Goal: Information Seeking & Learning: Learn about a topic

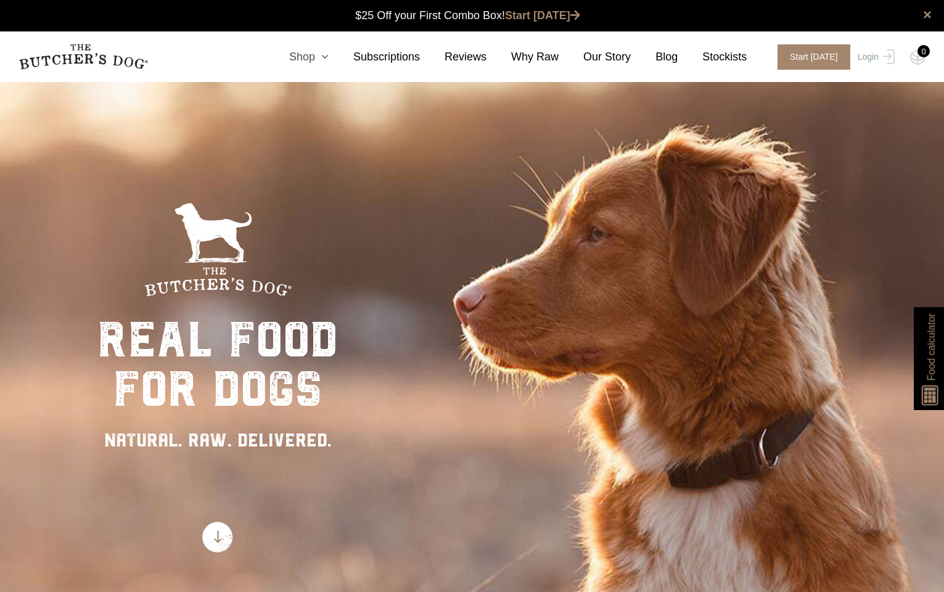
click at [317, 59] on link "Shop" at bounding box center [297, 57] width 64 height 17
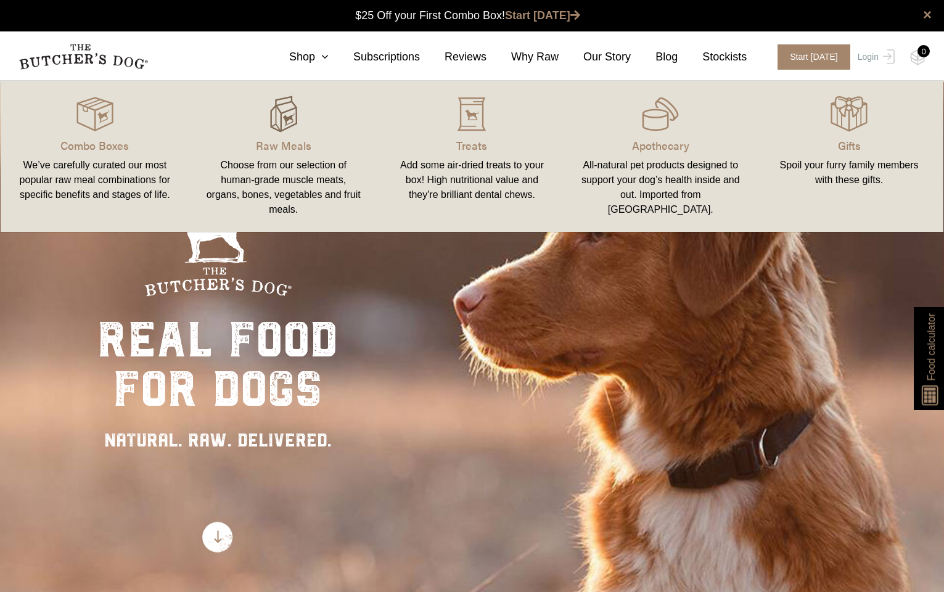
click at [294, 105] on img at bounding box center [283, 114] width 37 height 37
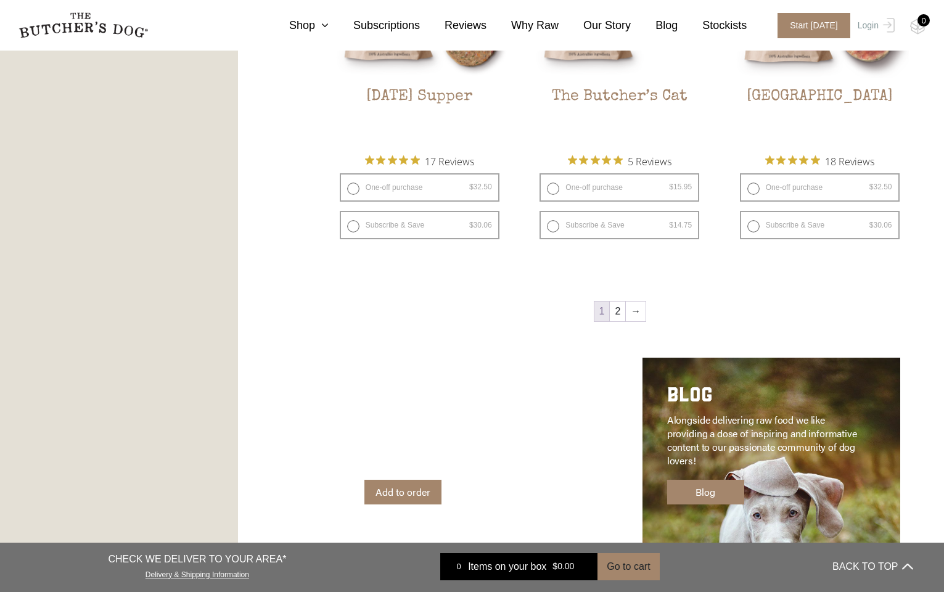
scroll to position [1650, 0]
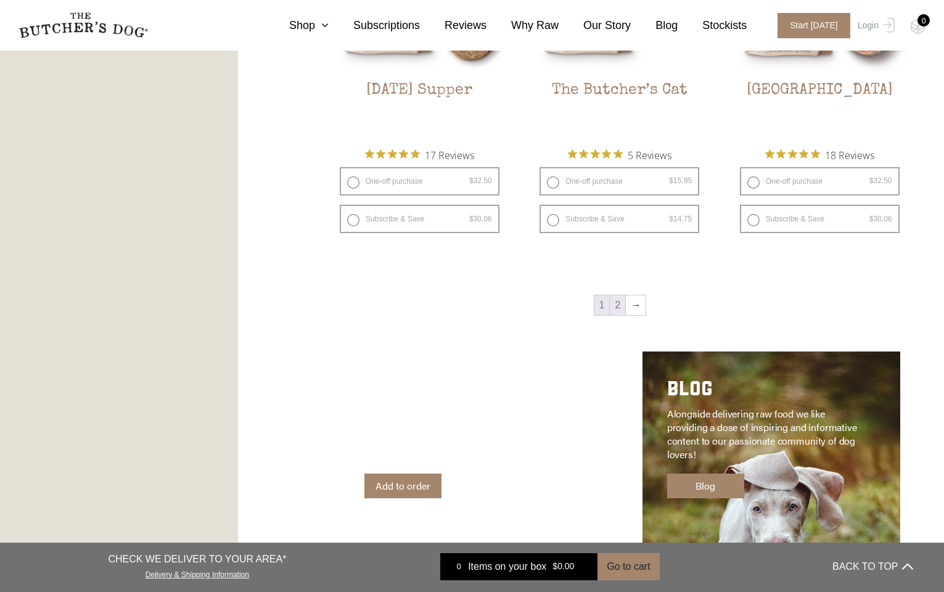
click at [620, 305] on link "2" at bounding box center [617, 305] width 15 height 20
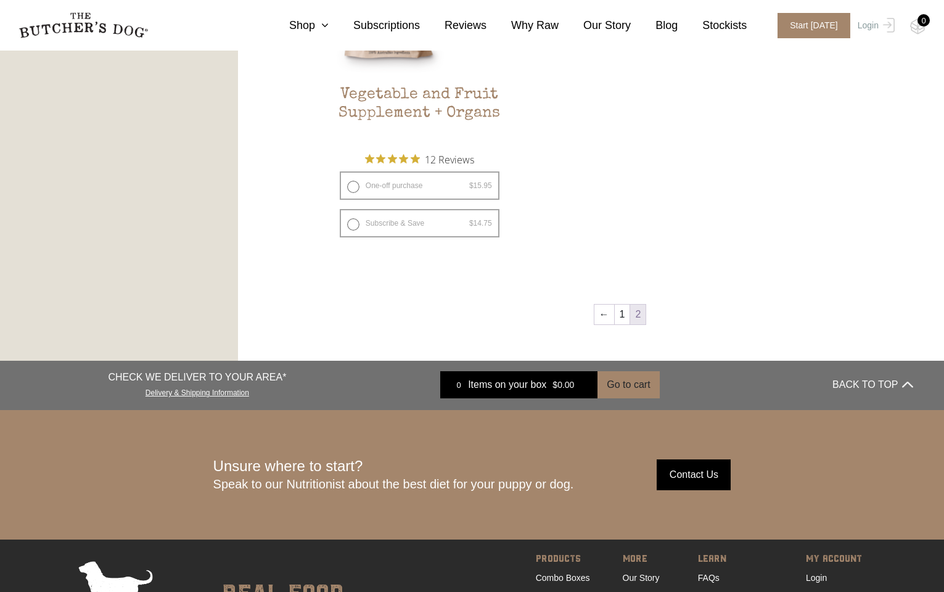
scroll to position [892, 0]
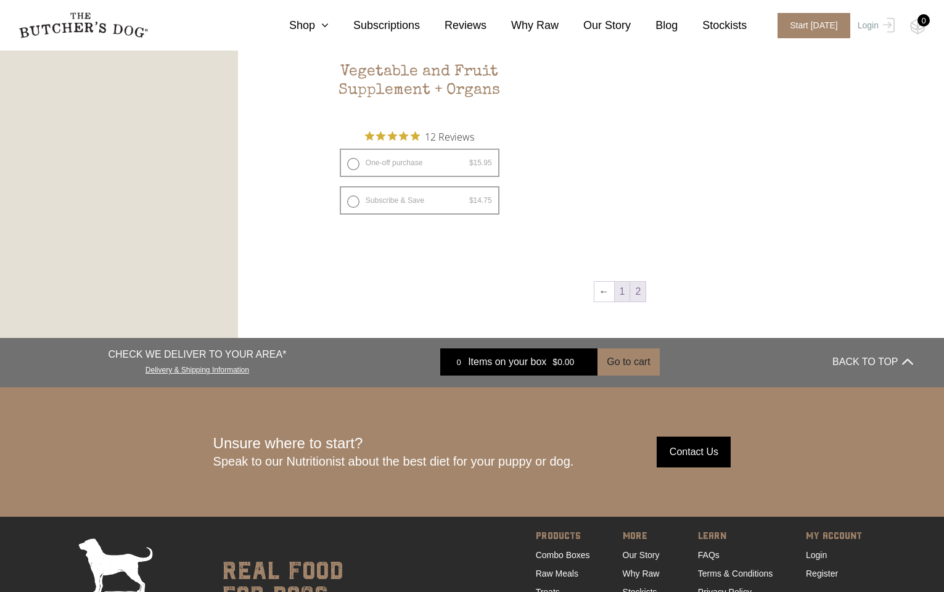
click at [622, 294] on link "1" at bounding box center [622, 292] width 15 height 20
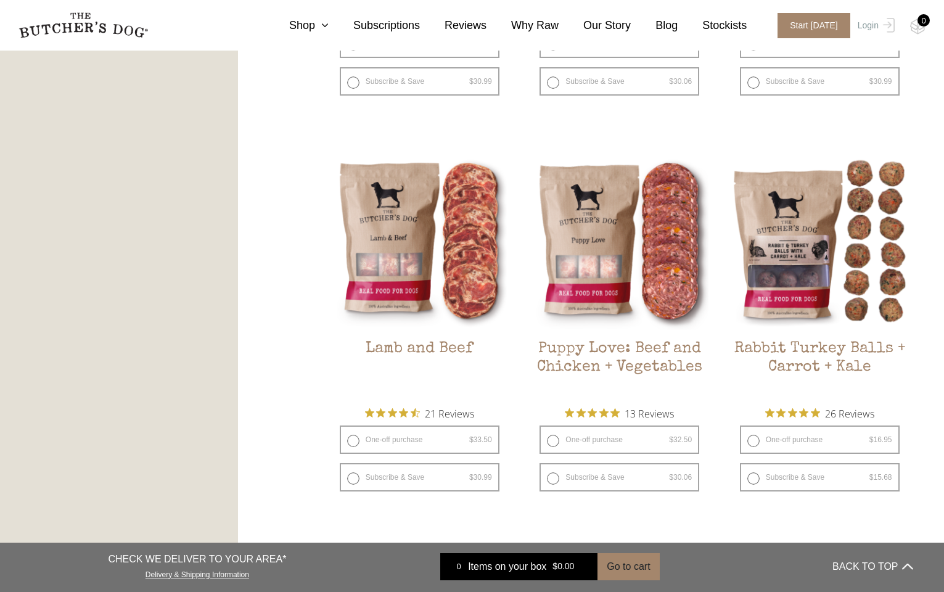
scroll to position [1011, 0]
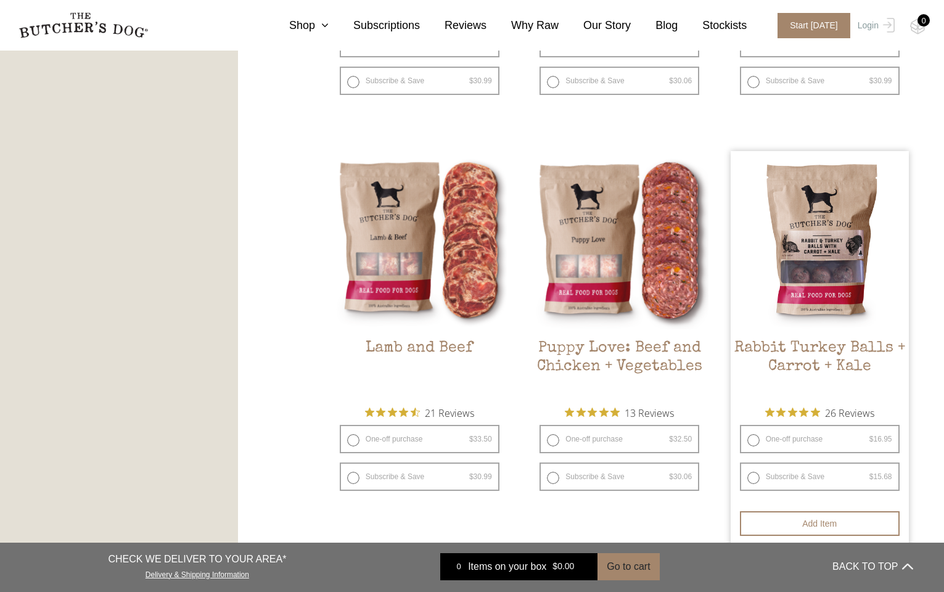
click at [828, 237] on img at bounding box center [820, 240] width 178 height 178
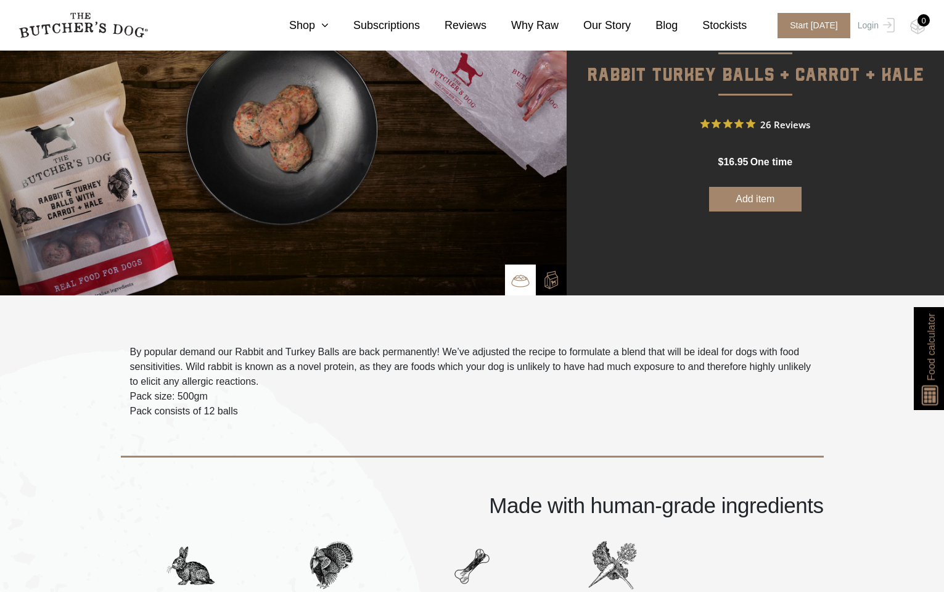
scroll to position [132, 0]
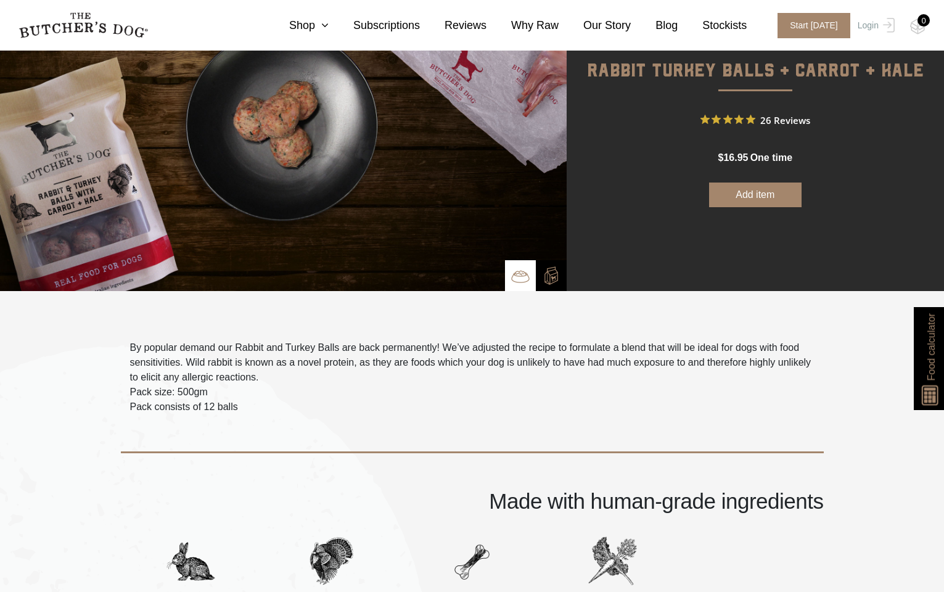
click at [212, 355] on p "By popular demand our Rabbit and Turkey Balls are back permanently! We’ve adjus…" at bounding box center [472, 362] width 684 height 44
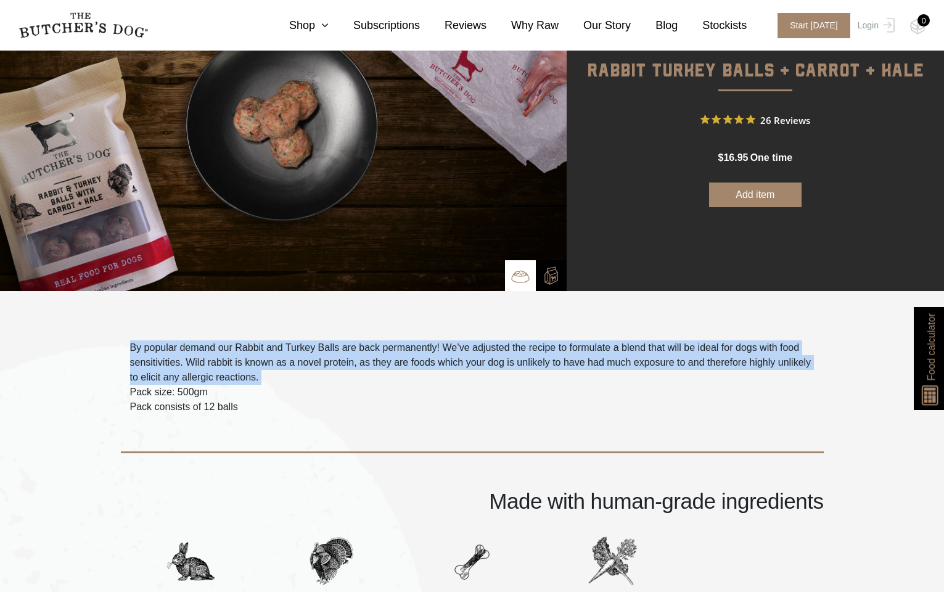
click at [212, 355] on p "By popular demand our Rabbit and Turkey Balls are back permanently! We’ve adjus…" at bounding box center [472, 362] width 684 height 44
click at [234, 362] on span "By popular demand our Rabbit and Turkey Balls are back permanently! We’ve adjus…" at bounding box center [470, 362] width 681 height 40
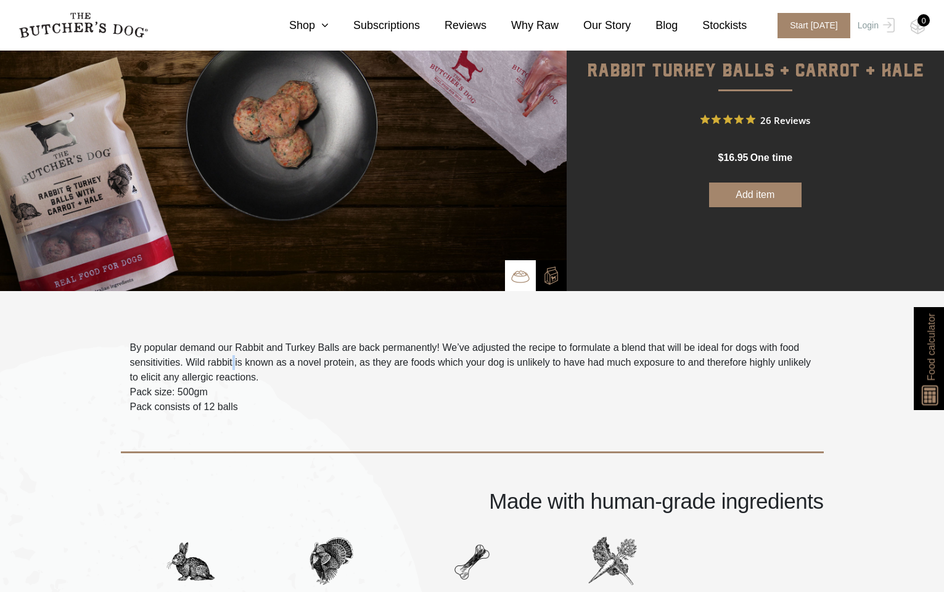
click at [234, 362] on span "By popular demand our Rabbit and Turkey Balls are back permanently! We’ve adjus…" at bounding box center [470, 362] width 681 height 40
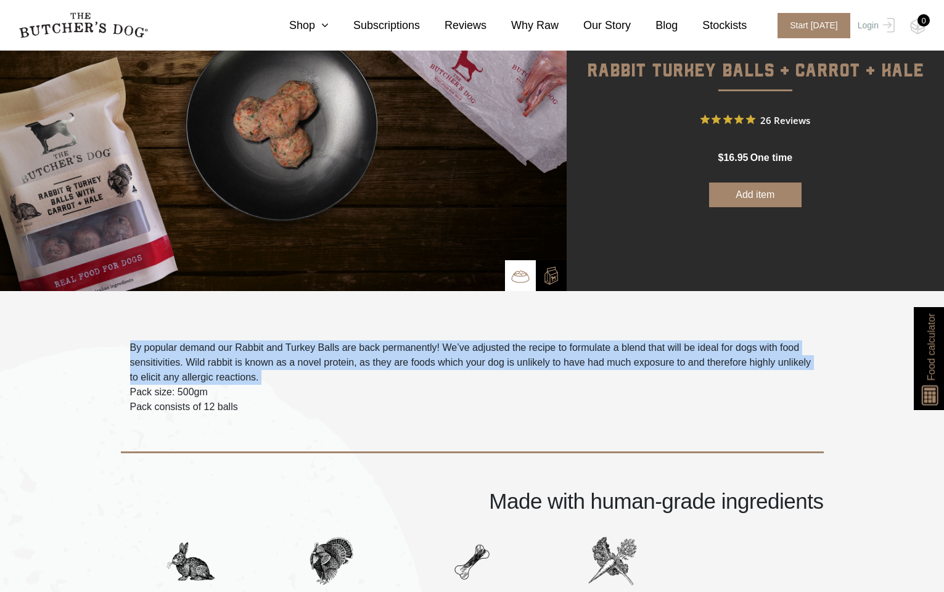
click at [234, 362] on span "By popular demand our Rabbit and Turkey Balls are back permanently! We’ve adjus…" at bounding box center [470, 362] width 681 height 40
click at [257, 362] on span "By popular demand our Rabbit and Turkey Balls are back permanently! We’ve adjus…" at bounding box center [470, 362] width 681 height 40
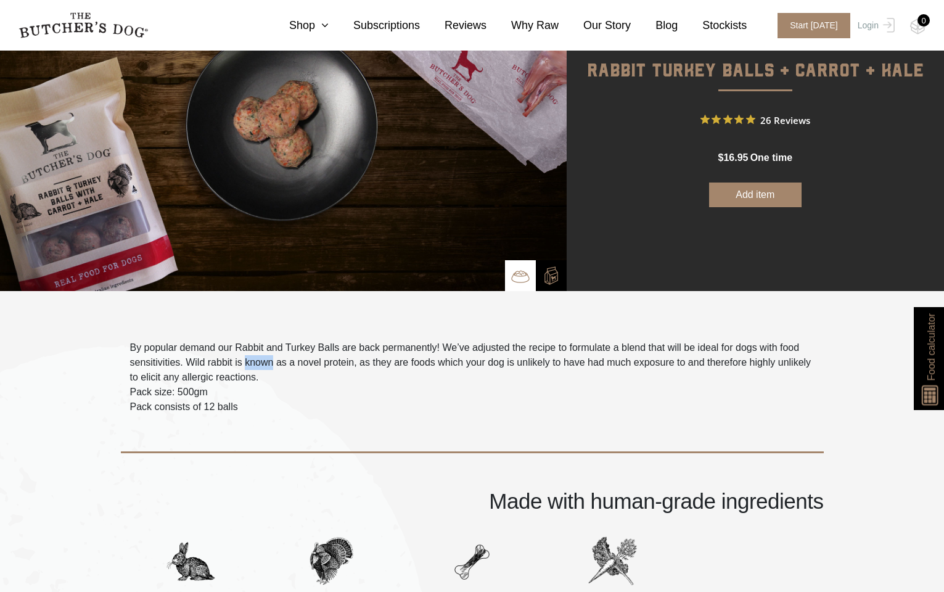
click at [257, 362] on span "By popular demand our Rabbit and Turkey Balls are back permanently! We’ve adjus…" at bounding box center [470, 362] width 681 height 40
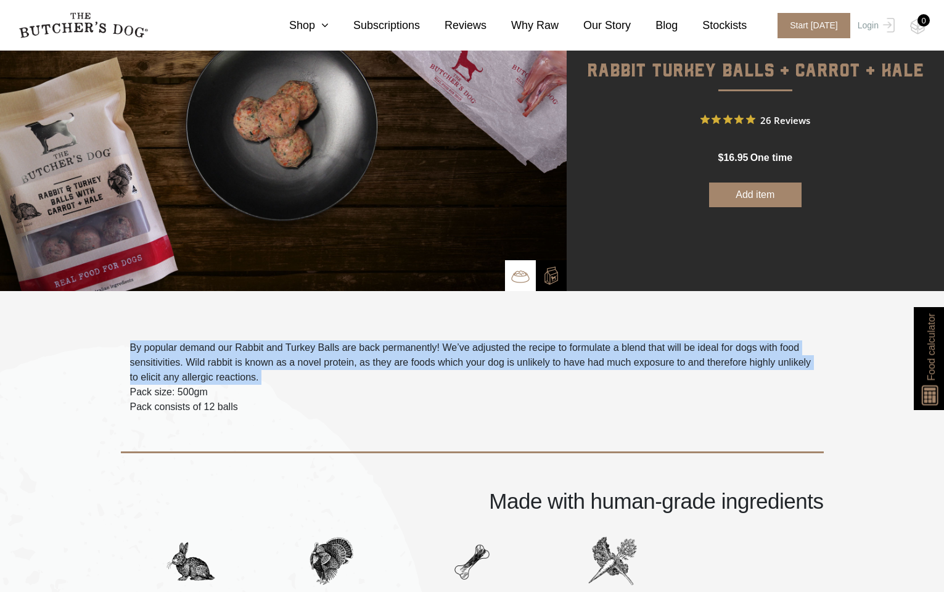
click at [257, 362] on span "By popular demand our Rabbit and Turkey Balls are back permanently! We’ve adjus…" at bounding box center [470, 362] width 681 height 40
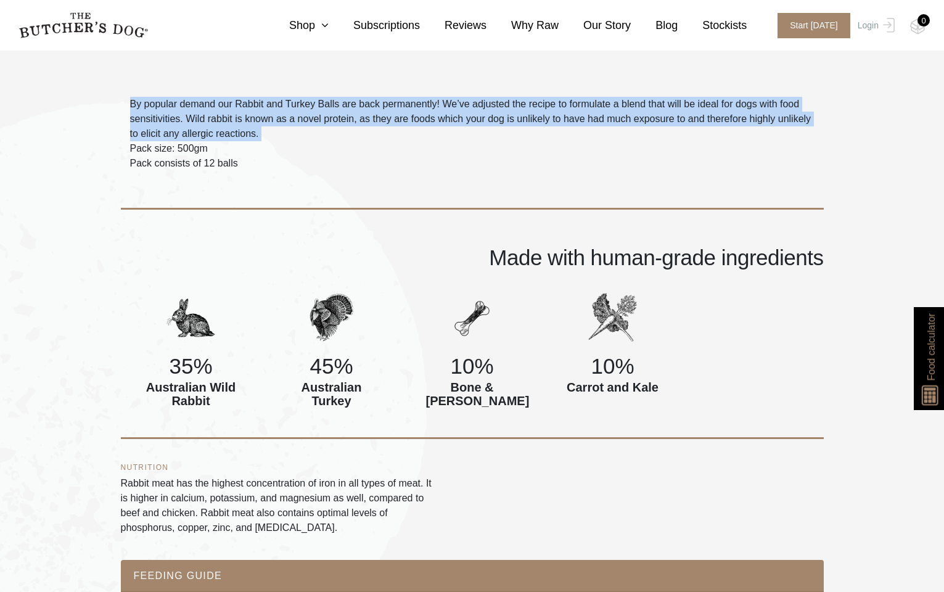
scroll to position [405, 0]
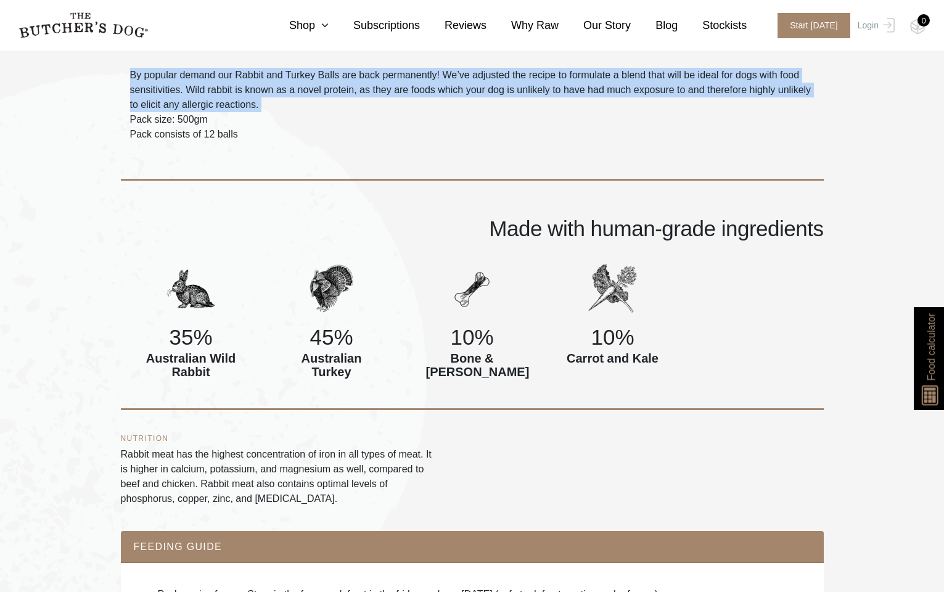
click at [175, 477] on p "Rabbit meat has the highest concentration of iron in all types of meat. It is h…" at bounding box center [279, 476] width 316 height 59
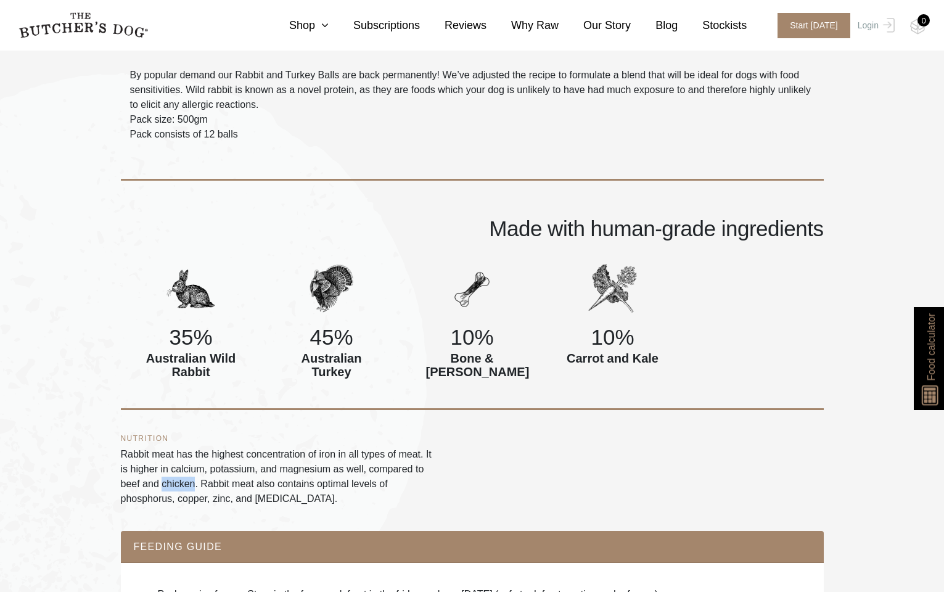
click at [175, 477] on p "Rabbit meat has the highest concentration of iron in all types of meat. It is h…" at bounding box center [279, 476] width 316 height 59
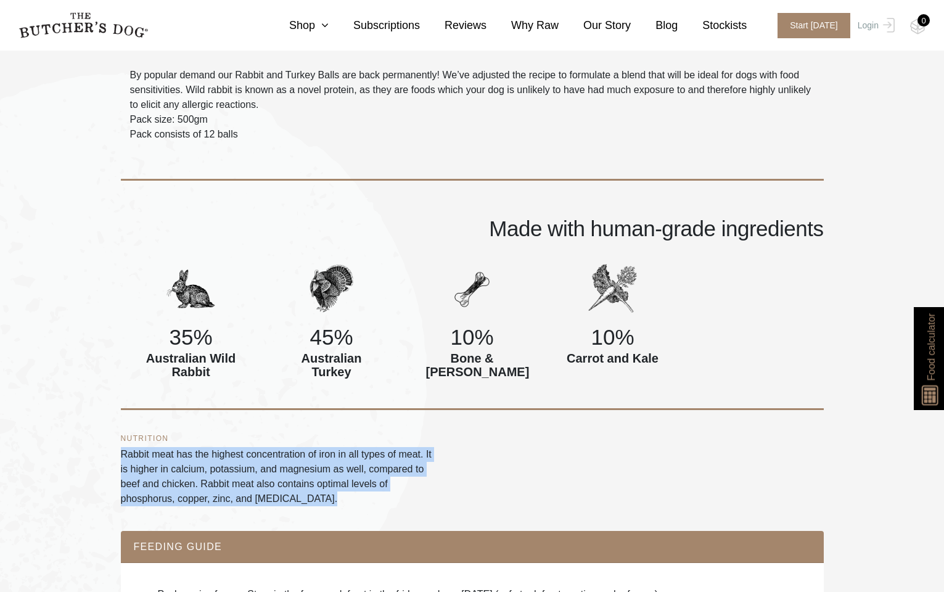
click at [175, 477] on p "Rabbit meat has the highest concentration of iron in all types of meat. It is h…" at bounding box center [279, 476] width 316 height 59
click at [176, 464] on p "Rabbit meat has the highest concentration of iron in all types of meat. It is h…" at bounding box center [279, 476] width 316 height 59
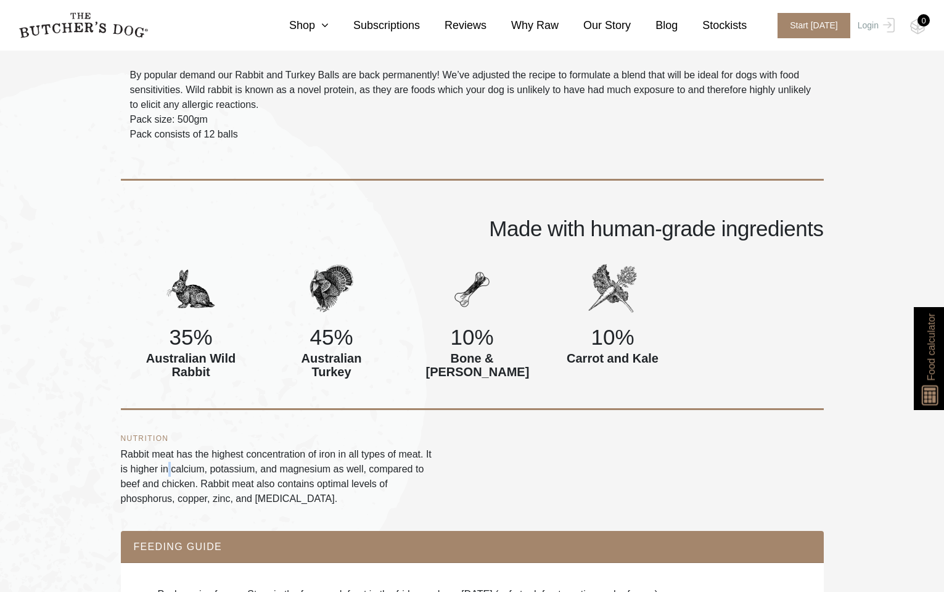
click at [176, 464] on p "Rabbit meat has the highest concentration of iron in all types of meat. It is h…" at bounding box center [279, 476] width 316 height 59
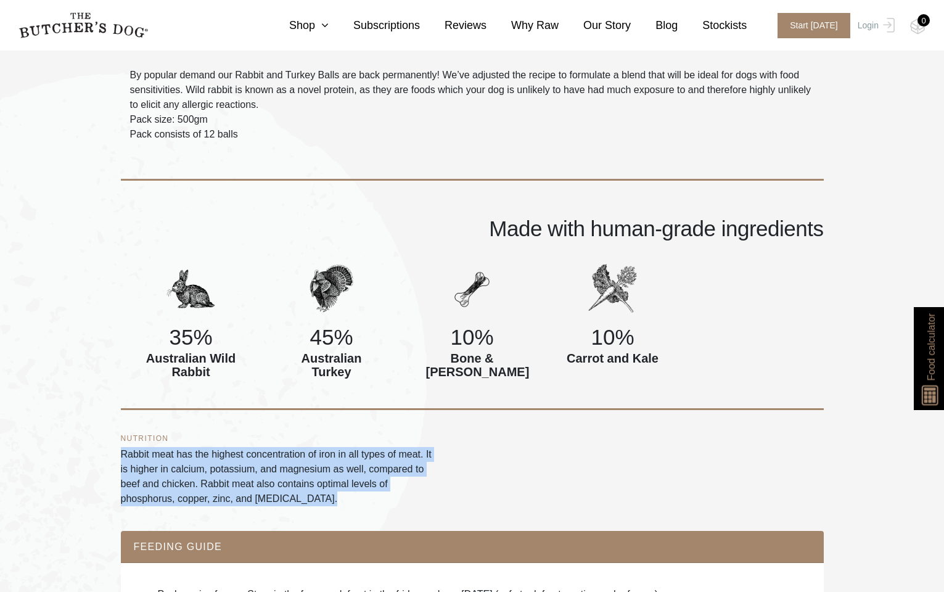
click at [176, 464] on p "Rabbit meat has the highest concentration of iron in all types of meat. It is h…" at bounding box center [279, 476] width 316 height 59
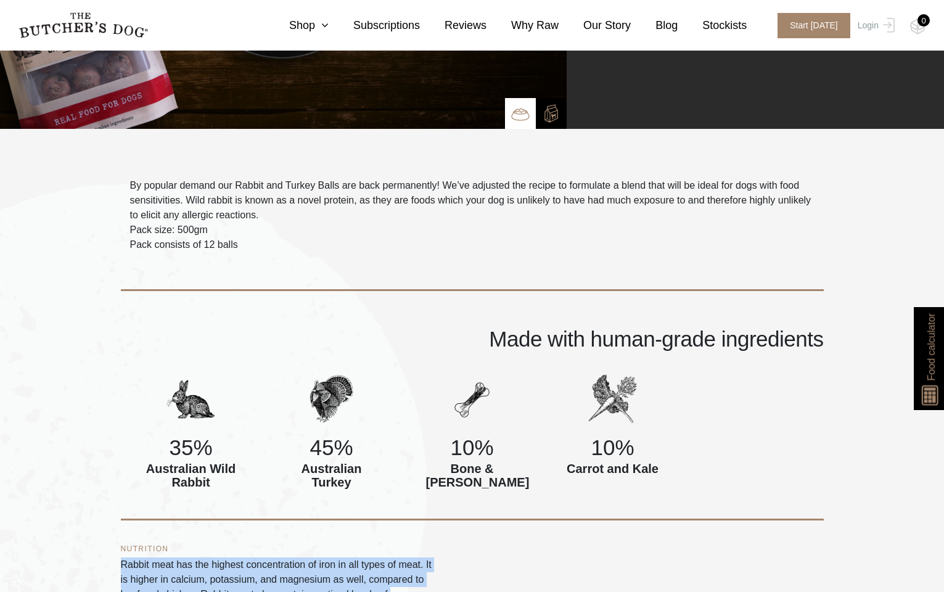
scroll to position [214, 0]
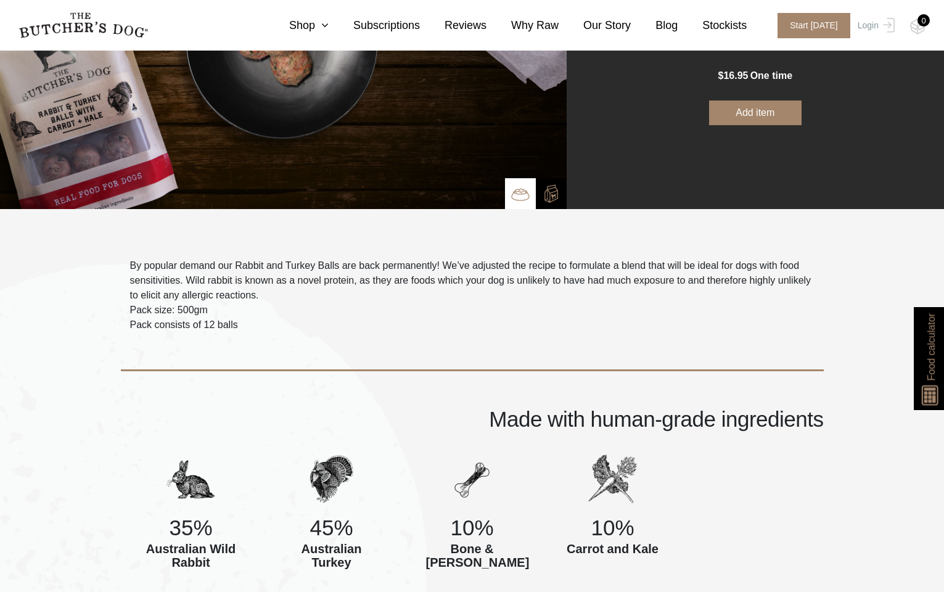
click at [212, 277] on span "By popular demand our Rabbit and Turkey Balls are back permanently! We’ve adjus…" at bounding box center [470, 280] width 681 height 40
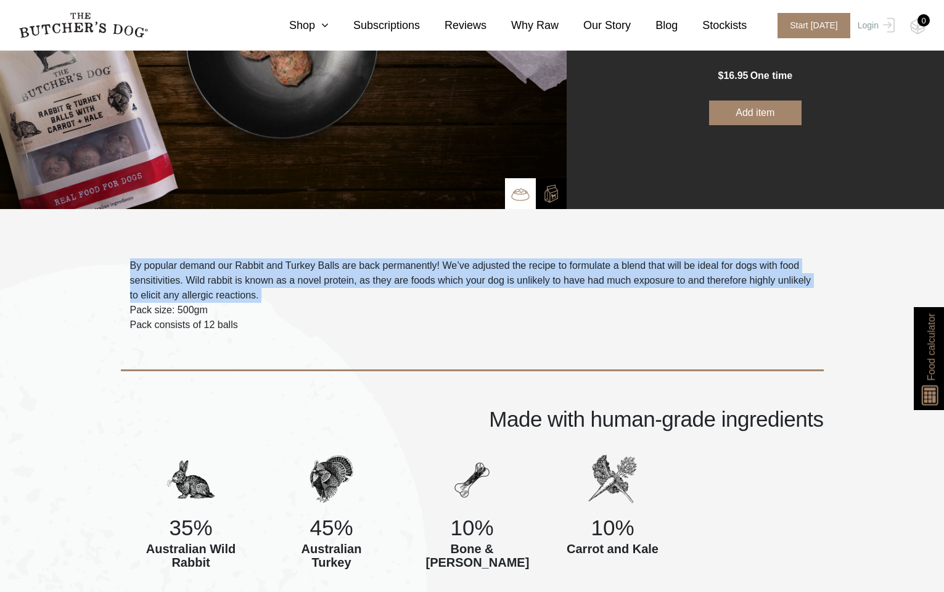
click at [212, 277] on span "By popular demand our Rabbit and Turkey Balls are back permanently! We’ve adjus…" at bounding box center [470, 280] width 681 height 40
copy div "By popular demand our Rabbit and Turkey Balls are back permanently! We’ve adjus…"
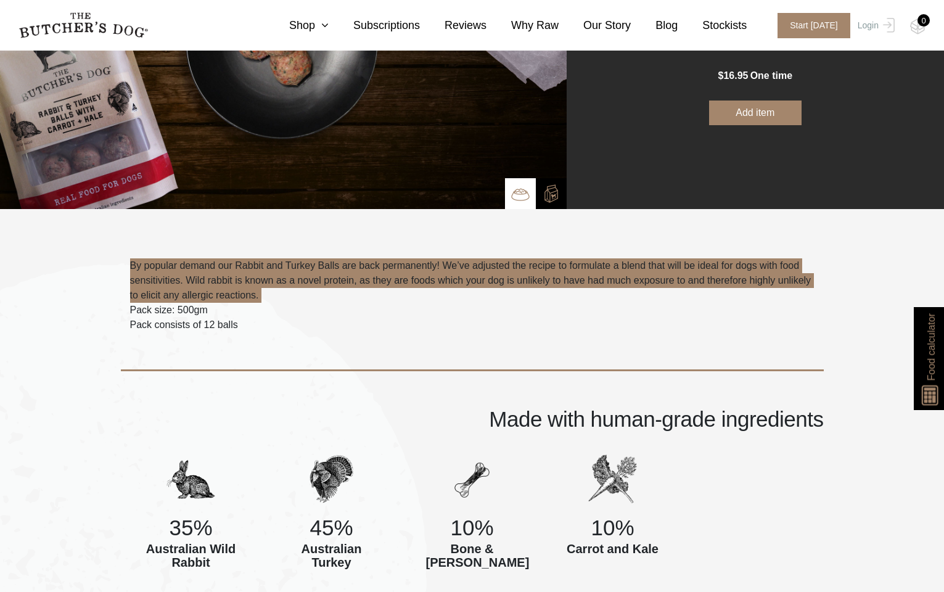
drag, startPoint x: 277, startPoint y: 52, endPoint x: 608, endPoint y: 299, distance: 413.3
click at [608, 299] on p "By popular demand our Rabbit and Turkey Balls are back permanently! We’ve adjus…" at bounding box center [472, 280] width 684 height 44
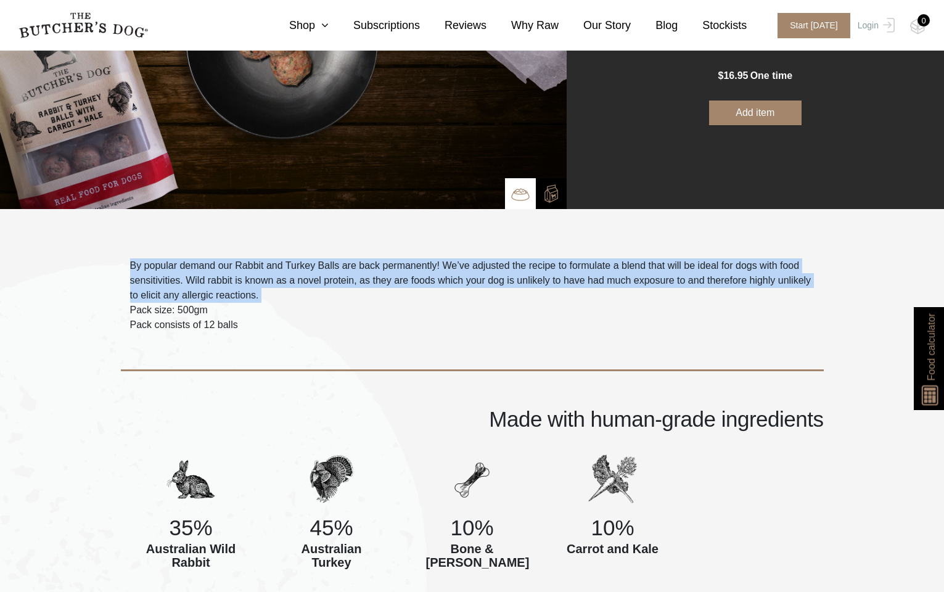
click at [623, 273] on p "By popular demand our Rabbit and Turkey Balls are back permanently! We’ve adjus…" at bounding box center [472, 280] width 684 height 44
click at [162, 291] on span "By popular demand our Rabbit and Turkey Balls are back permanently! We’ve adjus…" at bounding box center [470, 280] width 681 height 40
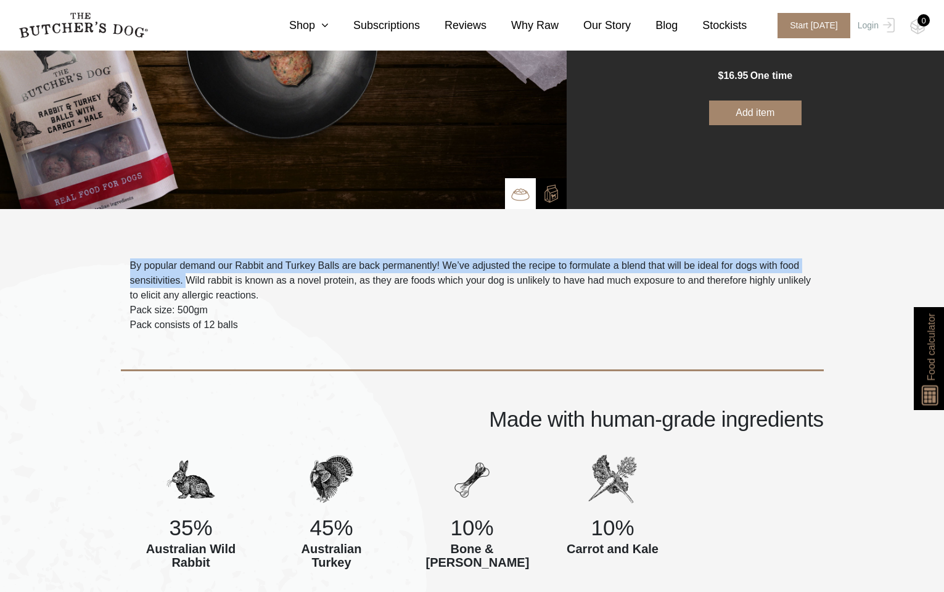
drag, startPoint x: 187, startPoint y: 280, endPoint x: 94, endPoint y: 275, distance: 92.6
copy span "By popular demand our Rabbit and Turkey Balls are back permanently! We’ve adjus…"
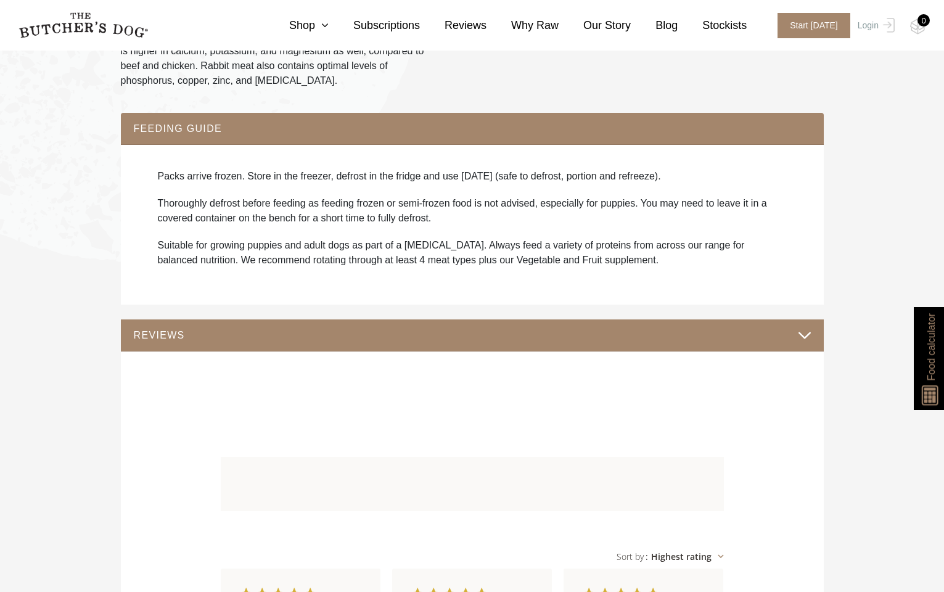
scroll to position [829, 0]
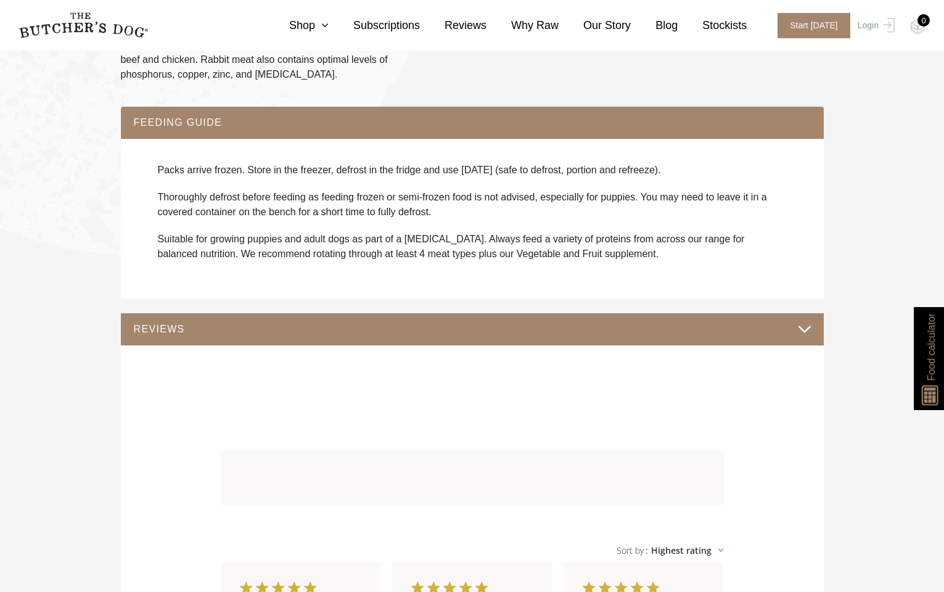
click at [530, 327] on button "REVIEWS" at bounding box center [472, 329] width 678 height 17
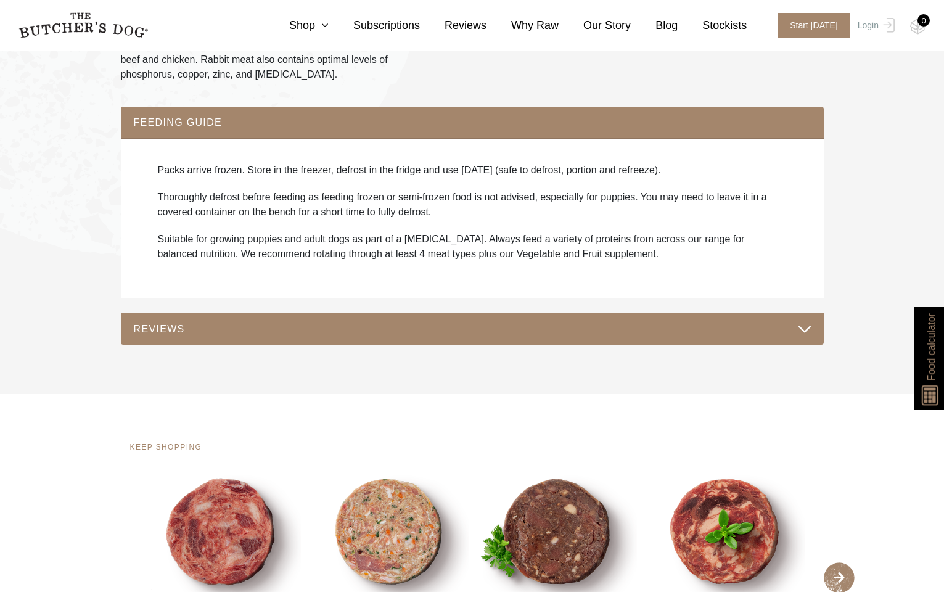
click at [428, 126] on button "FEEDING GUIDE" at bounding box center [472, 122] width 678 height 17
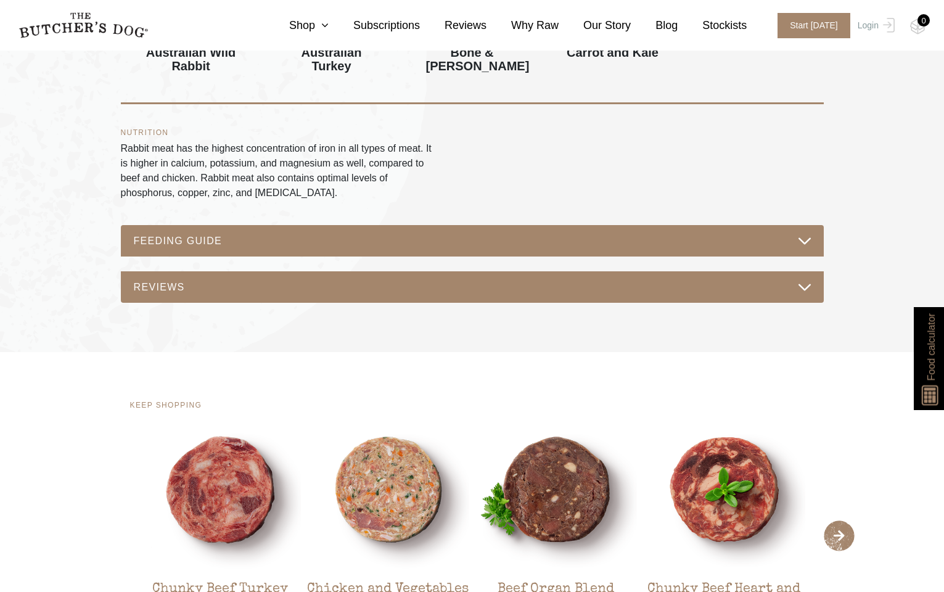
scroll to position [709, 0]
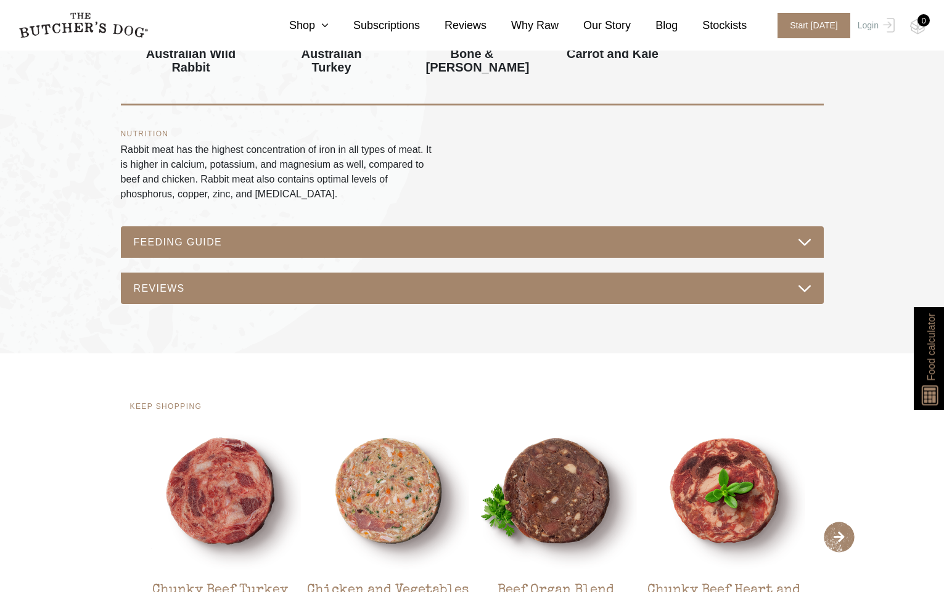
click at [76, 342] on section "By popular demand our Rabbit and Turkey Balls are back permanently! We’ve adjus…" at bounding box center [472, 33] width 944 height 639
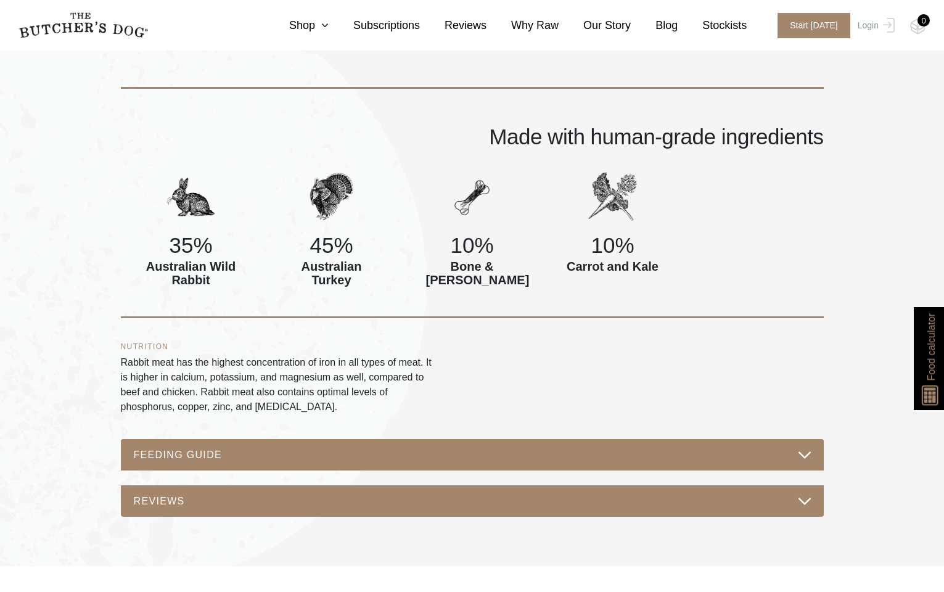
scroll to position [407, 0]
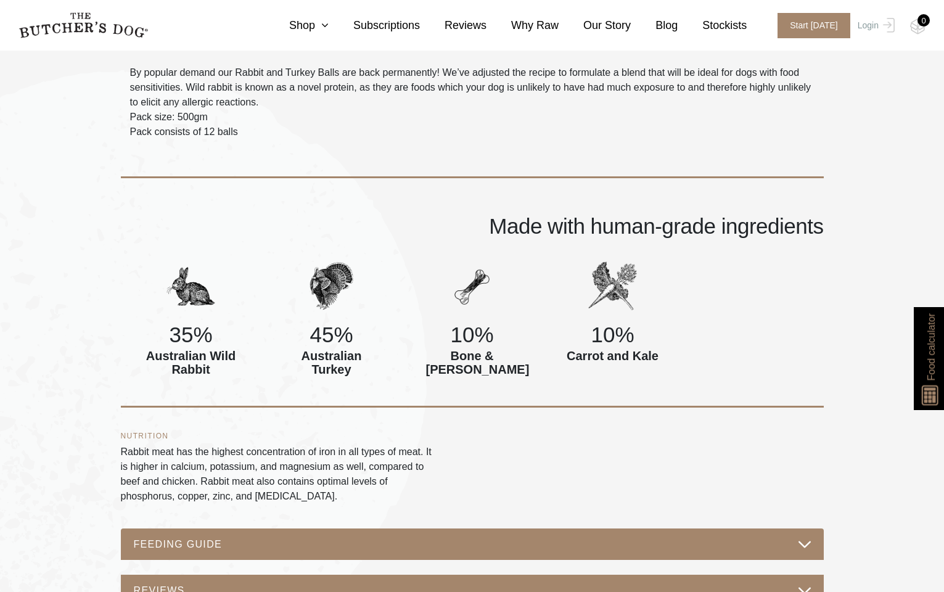
click at [180, 541] on button "FEEDING GUIDE" at bounding box center [472, 544] width 678 height 17
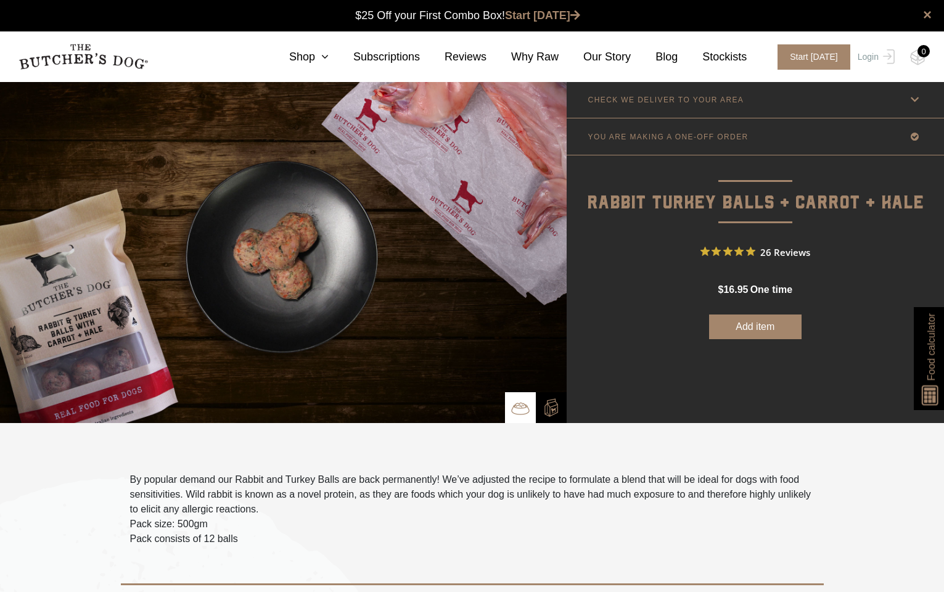
scroll to position [0, 0]
